Goal: Transaction & Acquisition: Purchase product/service

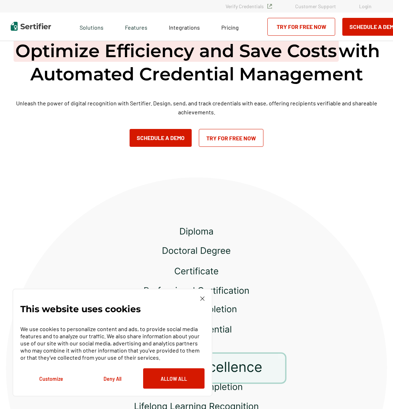
click at [205, 299] on div "This website uses cookies We use cookies to personalize content and ads, to pro…" at bounding box center [112, 343] width 200 height 108
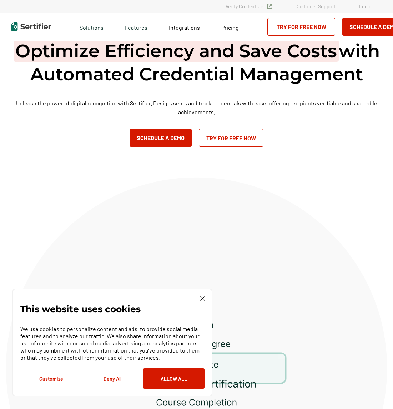
click at [203, 297] on img at bounding box center [202, 298] width 4 height 4
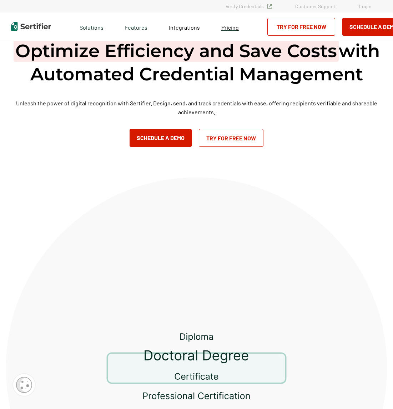
click at [228, 31] on link "Pricing" at bounding box center [229, 26] width 17 height 9
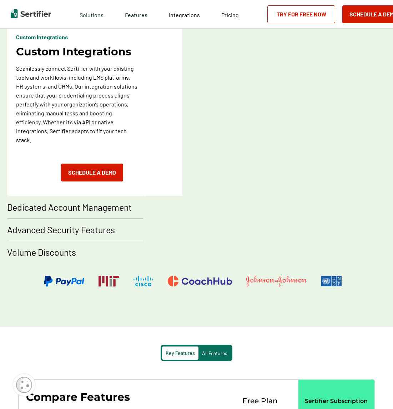
scroll to position [406, 0]
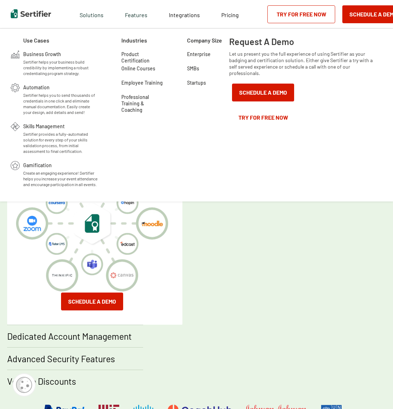
click at [50, 10] on img at bounding box center [31, 13] width 40 height 9
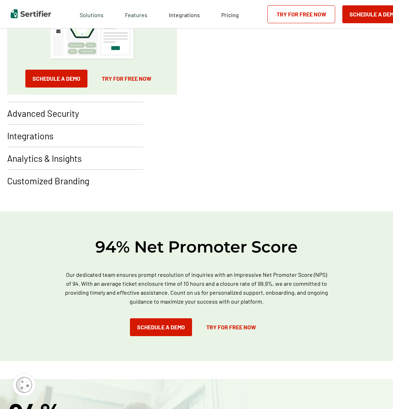
scroll to position [762, 0]
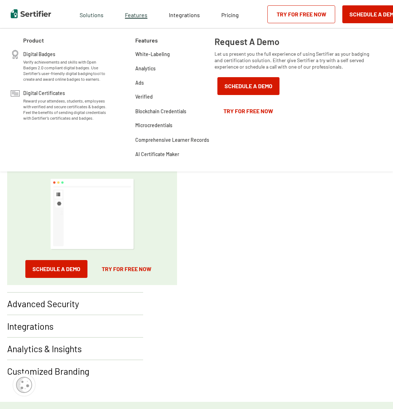
click at [138, 18] on span "Features" at bounding box center [136, 14] width 22 height 9
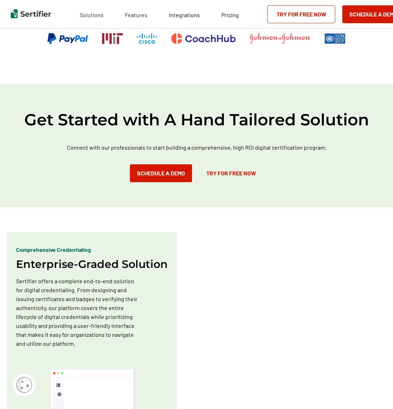
scroll to position [381, 0]
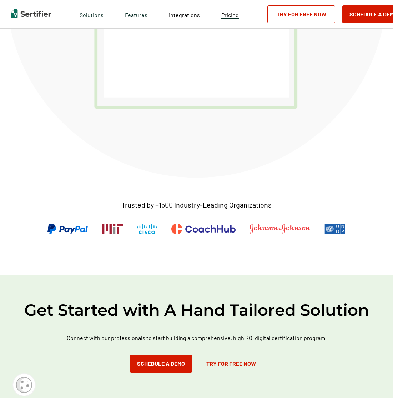
click at [234, 17] on span "Pricing" at bounding box center [229, 14] width 17 height 7
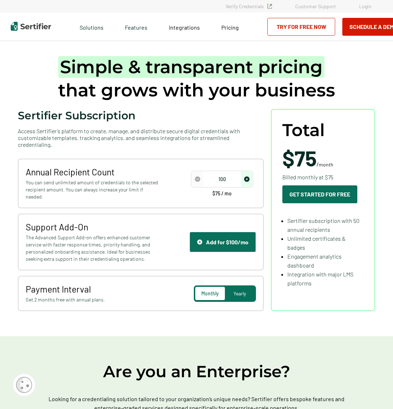
click at [250, 176] on img "increase number" at bounding box center [246, 178] width 5 height 5
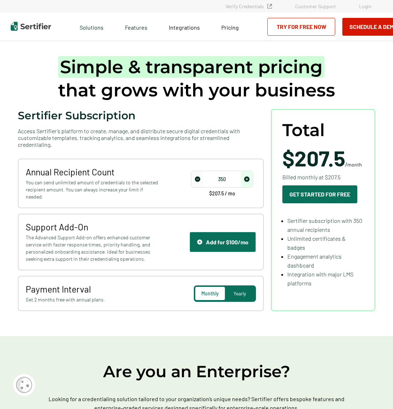
click at [250, 176] on img "increase number" at bounding box center [246, 178] width 5 height 5
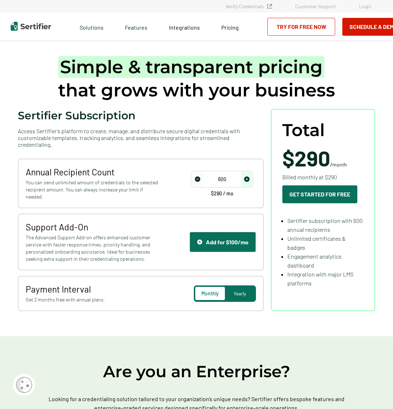
click at [250, 176] on img "increase number" at bounding box center [246, 178] width 5 height 5
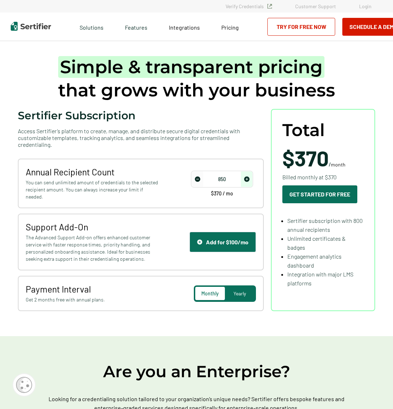
click at [250, 176] on img "increase number" at bounding box center [246, 178] width 5 height 5
click at [197, 176] on img "decrease number" at bounding box center [197, 178] width 5 height 5
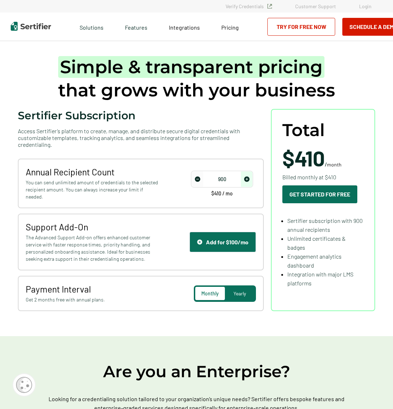
click at [197, 176] on img "decrease number" at bounding box center [197, 178] width 5 height 5
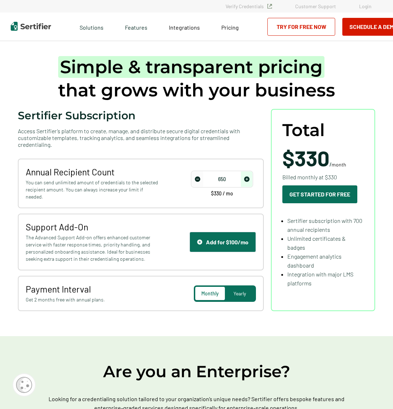
click at [197, 176] on img "decrease number" at bounding box center [197, 178] width 5 height 5
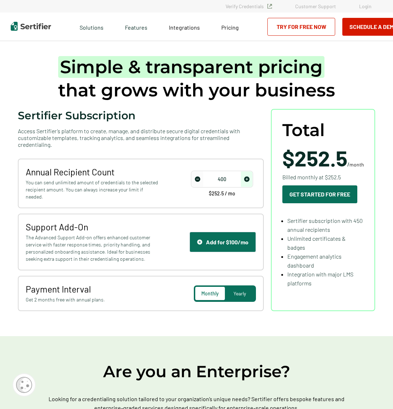
click at [197, 176] on img "decrease number" at bounding box center [197, 178] width 5 height 5
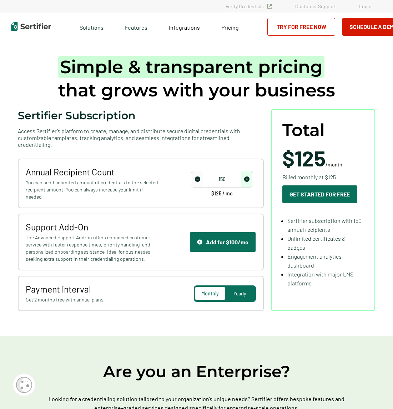
click at [197, 176] on img "decrease number" at bounding box center [197, 178] width 5 height 5
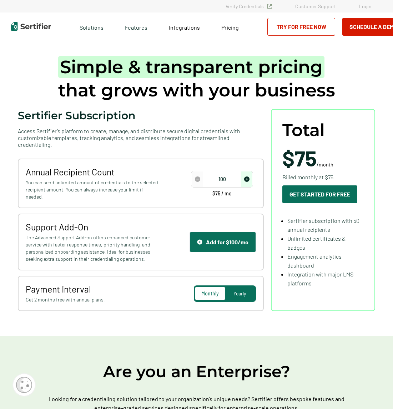
click at [250, 176] on img "increase number" at bounding box center [246, 178] width 5 height 5
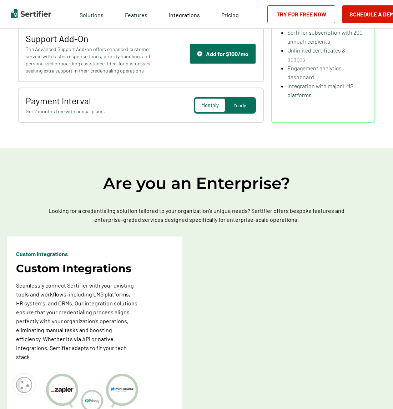
scroll to position [189, 0]
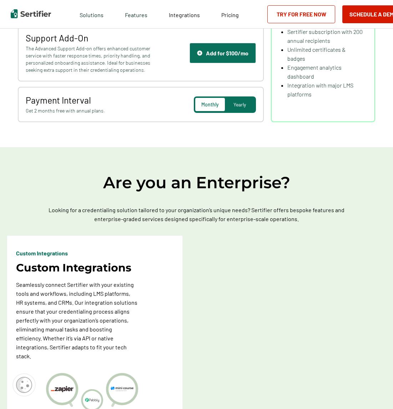
drag, startPoint x: 390, startPoint y: 296, endPoint x: 385, endPoint y: 291, distance: 6.8
click at [390, 296] on div "Are you an Enterprise? Looking for a credentialing solution tailored to your or…" at bounding box center [196, 410] width 393 height 526
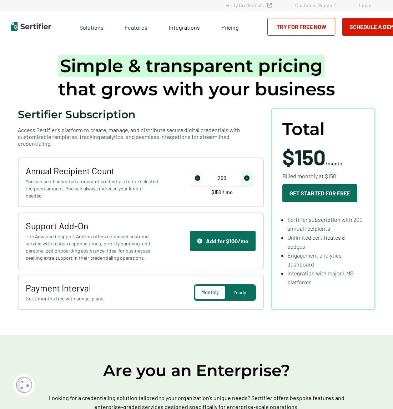
scroll to position [0, 0]
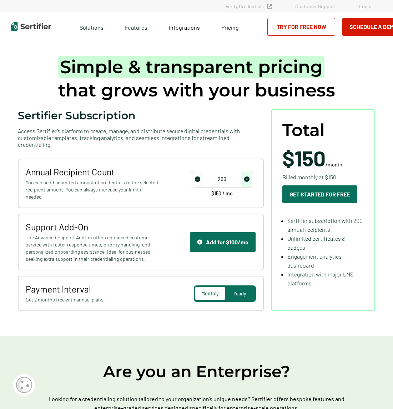
click at [239, 287] on div "Yearly" at bounding box center [240, 293] width 30 height 13
click at [210, 289] on div "Monthly Yearly" at bounding box center [222, 294] width 68 height 20
click at [211, 287] on div "Monthly" at bounding box center [210, 293] width 30 height 13
click at [202, 171] on span "decrease number" at bounding box center [197, 178] width 11 height 15
click at [192, 171] on div "150 $125 / mo" at bounding box center [222, 183] width 68 height 25
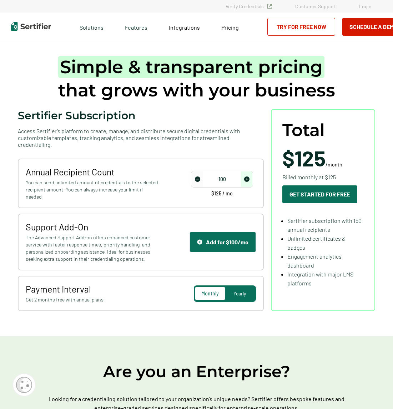
click at [202, 171] on span "decrease number" at bounding box center [197, 178] width 11 height 15
type input "50"
click at [202, 171] on span "decrease number" at bounding box center [197, 178] width 11 height 15
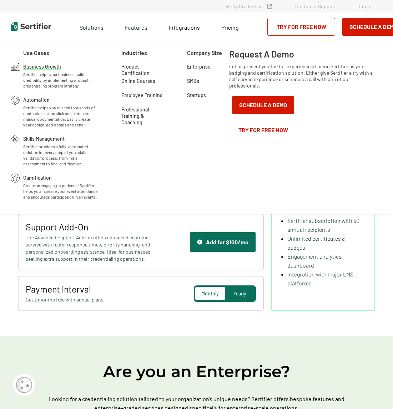
click at [54, 66] on span "Business Growth" at bounding box center [42, 65] width 38 height 7
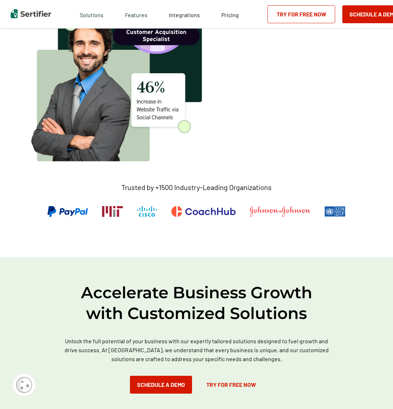
scroll to position [192, 0]
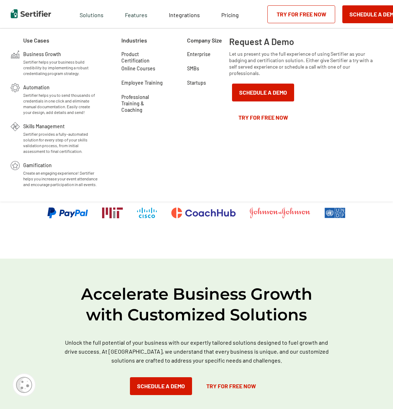
click at [51, 94] on span "Sertifier helps you to send thousands of credentials in one click and eliminate…" at bounding box center [60, 103] width 75 height 23
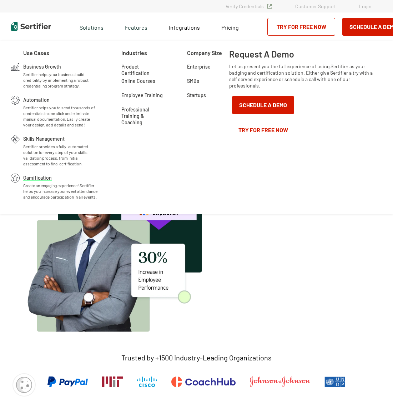
click at [38, 177] on span "Gamification" at bounding box center [37, 177] width 29 height 7
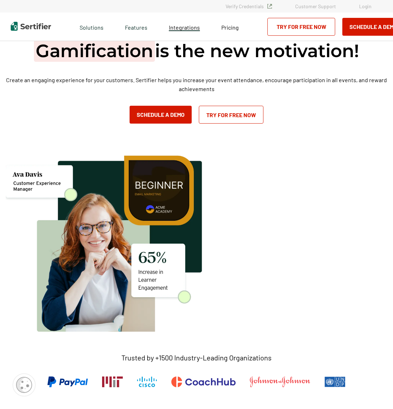
click at [174, 30] on span "Integrations" at bounding box center [184, 27] width 31 height 7
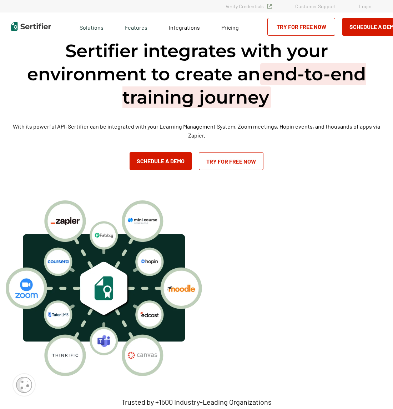
click at [37, 26] on img at bounding box center [31, 26] width 40 height 9
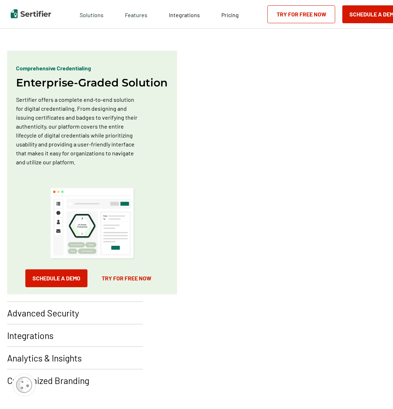
scroll to position [759, 0]
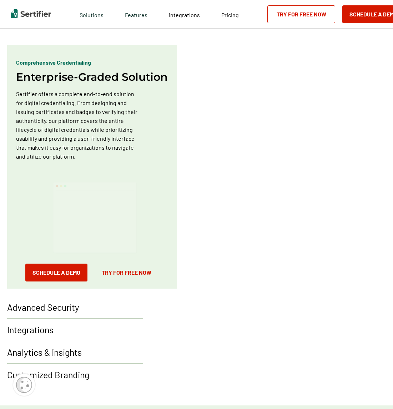
click at [386, 178] on div "Comprehensive Credentialing Enterprise-Graded Solution Sertifier offers a compl…" at bounding box center [196, 212] width 379 height 335
